Goal: Task Accomplishment & Management: Manage account settings

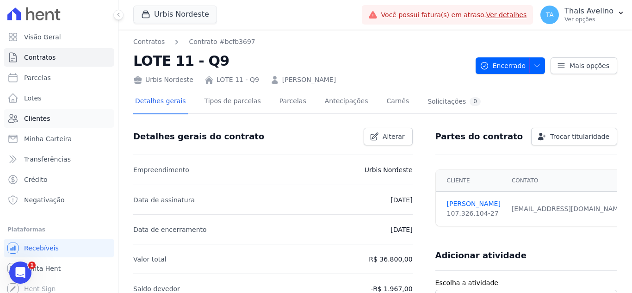
click at [64, 124] on link "Clientes" at bounding box center [59, 118] width 111 height 19
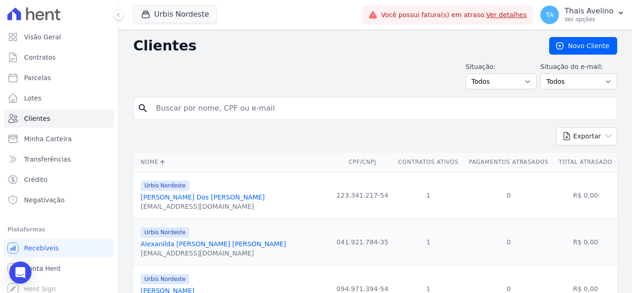
click at [219, 107] on input "search" at bounding box center [381, 108] width 463 height 19
click at [279, 100] on input "search" at bounding box center [381, 108] width 463 height 19
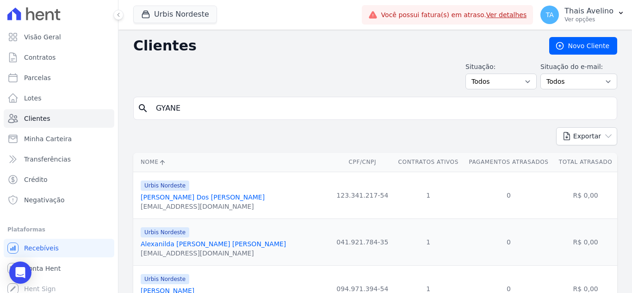
type input "GYANE"
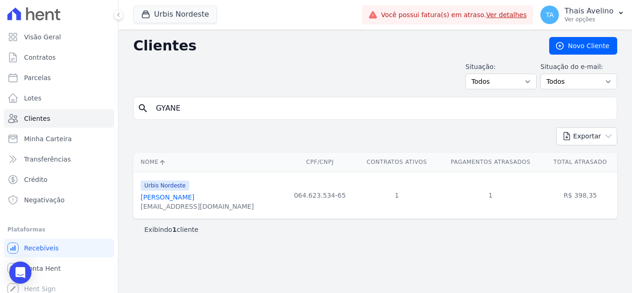
click at [176, 198] on link "[PERSON_NAME]" at bounding box center [168, 197] width 54 height 7
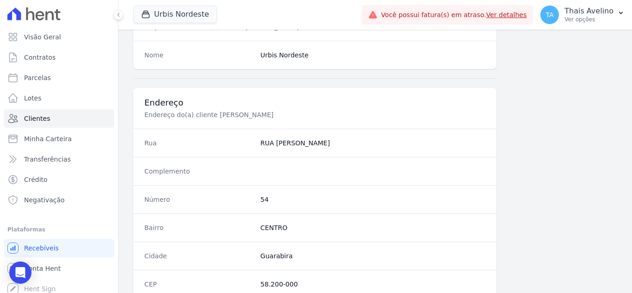
scroll to position [573, 0]
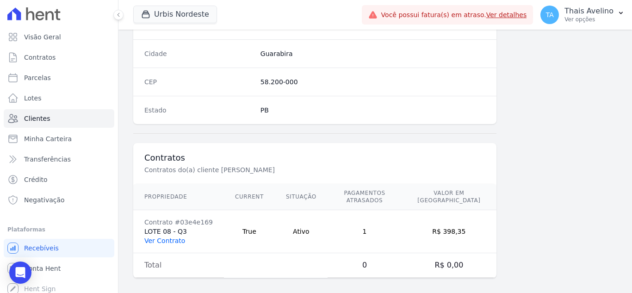
click at [162, 237] on link "Ver Contrato" at bounding box center [164, 240] width 41 height 7
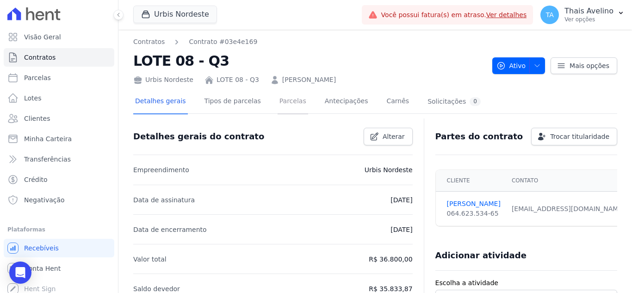
click at [278, 106] on link "Parcelas" at bounding box center [293, 102] width 31 height 25
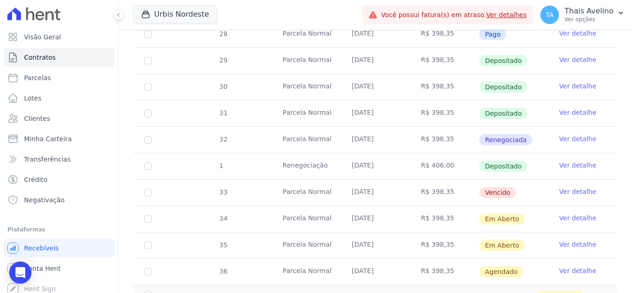
scroll to position [326, 0]
click at [572, 187] on link "Ver detalhe" at bounding box center [578, 191] width 37 height 9
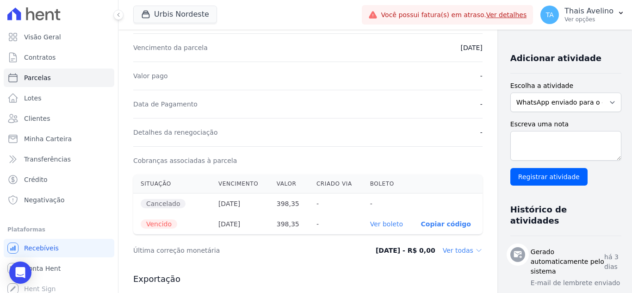
scroll to position [200, 0]
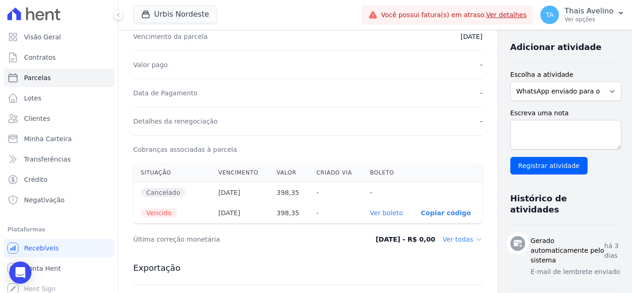
click at [370, 213] on link "Ver boleto" at bounding box center [386, 212] width 33 height 7
